Goal: Transaction & Acquisition: Purchase product/service

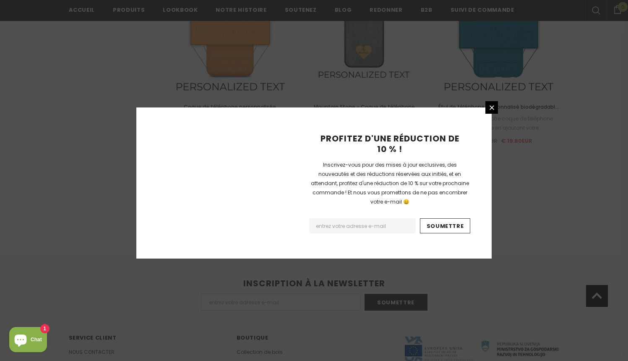
scroll to position [965, 0]
